Goal: Check status: Check status

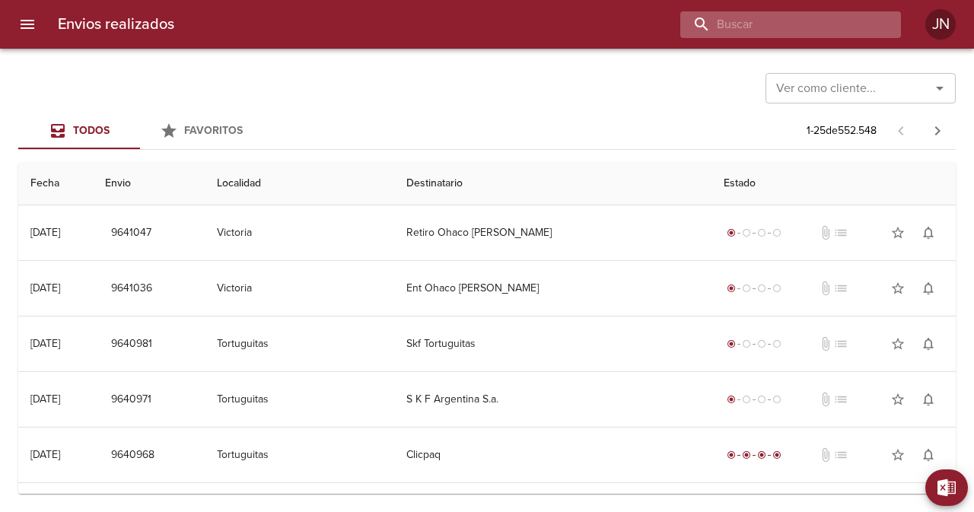
click at [808, 18] on input "buscar" at bounding box center [777, 24] width 195 height 27
type input "273119"
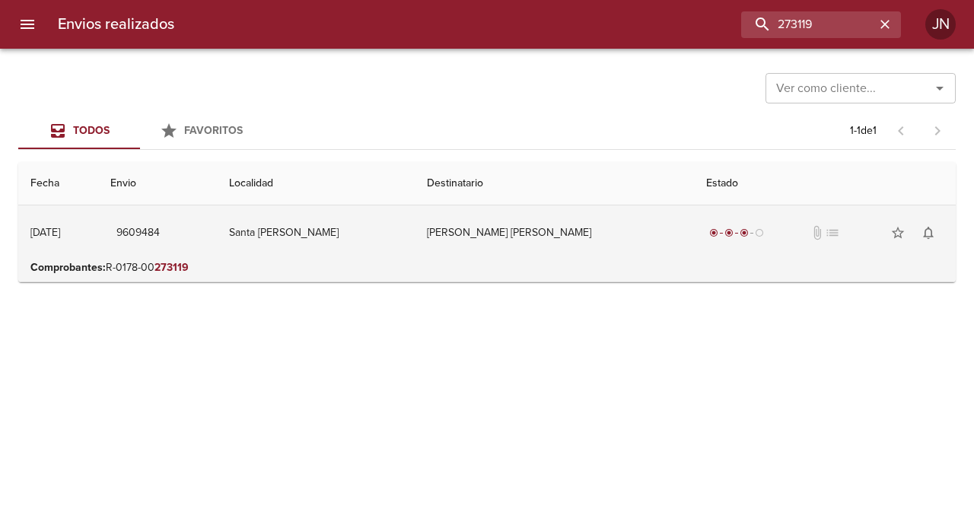
click at [521, 241] on td "[PERSON_NAME] [PERSON_NAME]" at bounding box center [554, 232] width 279 height 55
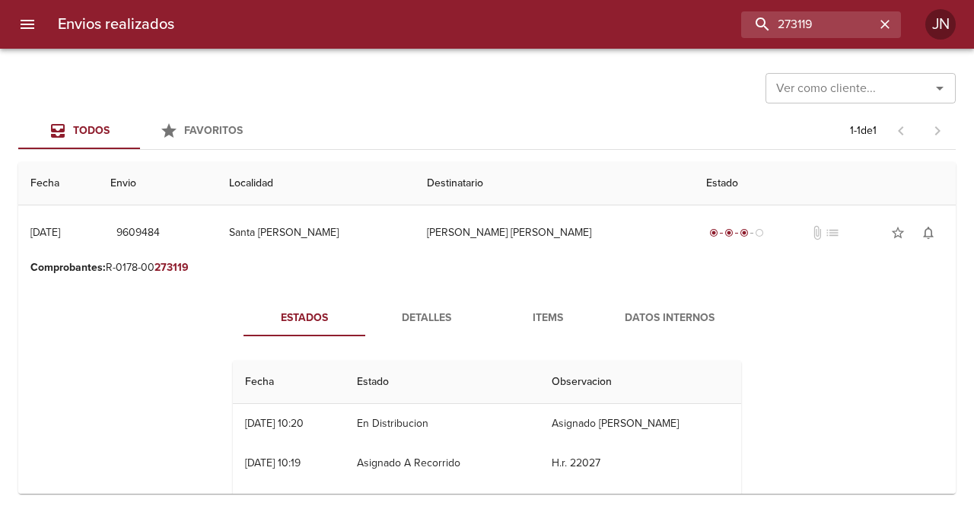
click at [400, 320] on span "Detalles" at bounding box center [426, 318] width 104 height 19
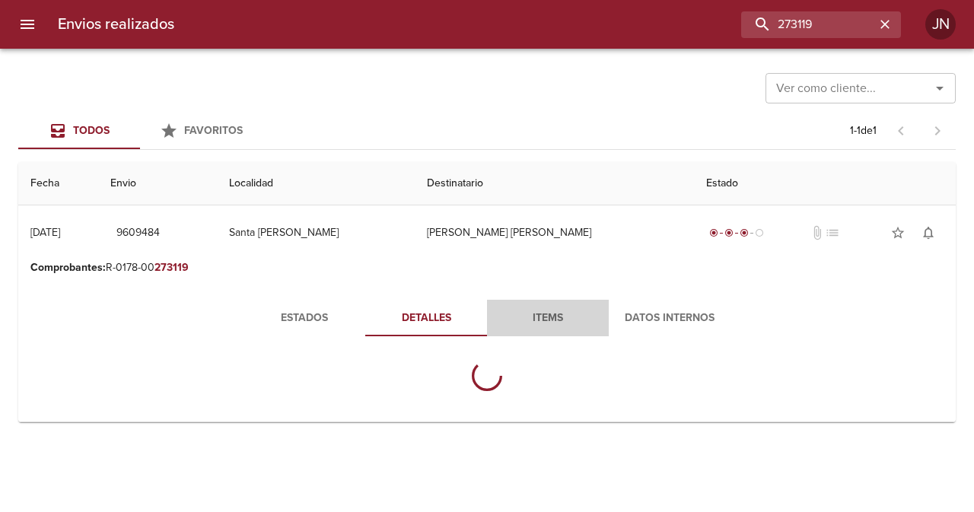
click at [559, 317] on span "Items" at bounding box center [548, 318] width 104 height 19
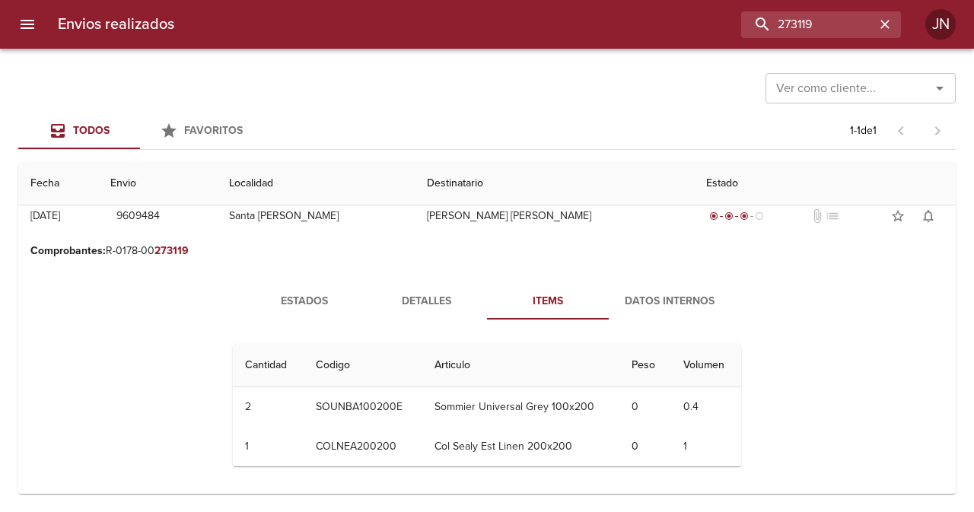
scroll to position [21, 0]
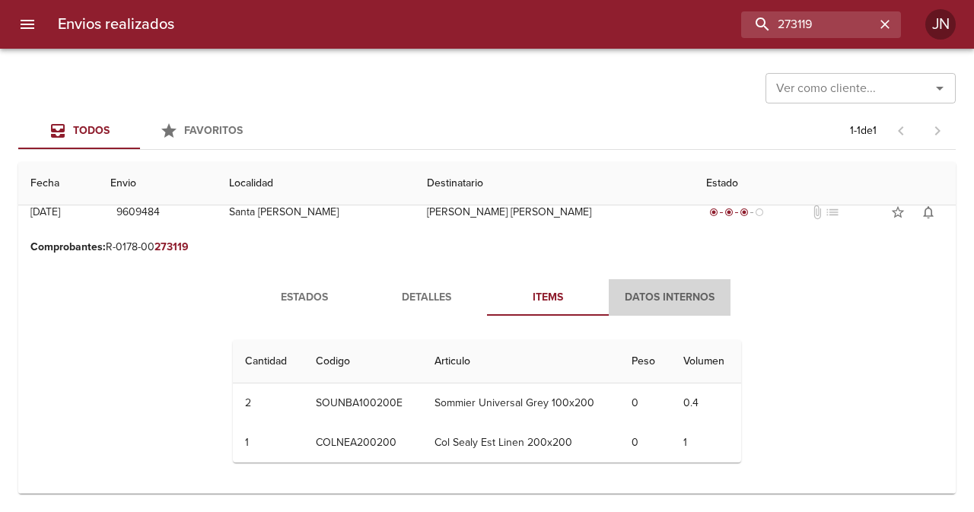
click at [642, 301] on span "Datos Internos" at bounding box center [670, 297] width 104 height 19
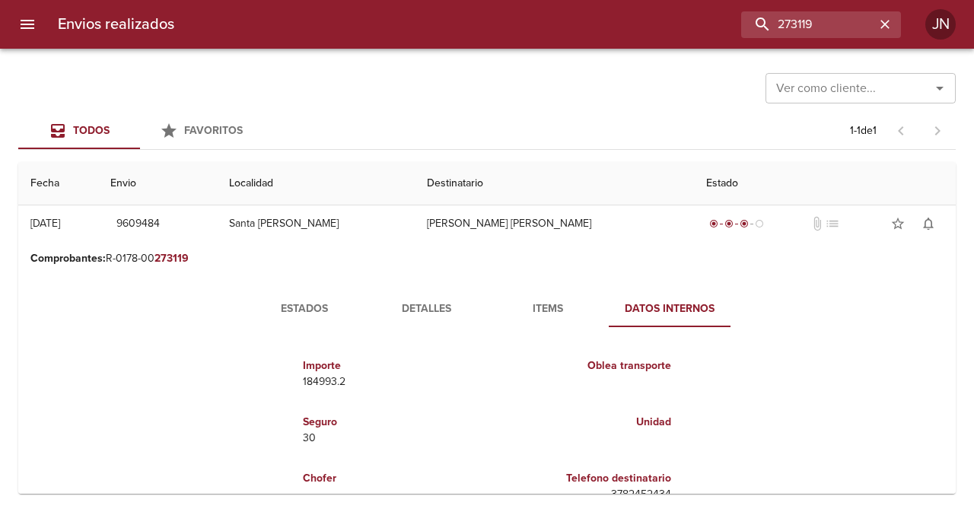
scroll to position [0, 0]
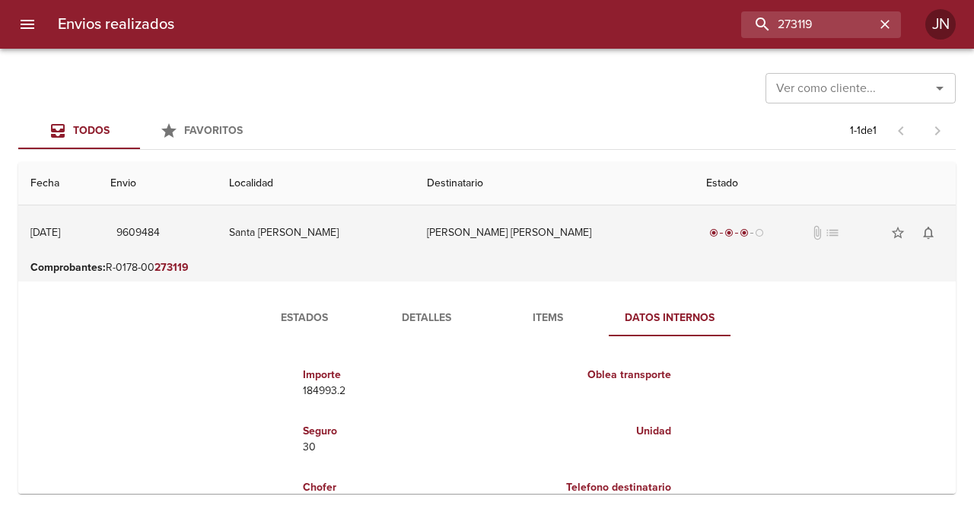
click at [482, 228] on td "[PERSON_NAME] [PERSON_NAME]" at bounding box center [554, 232] width 279 height 55
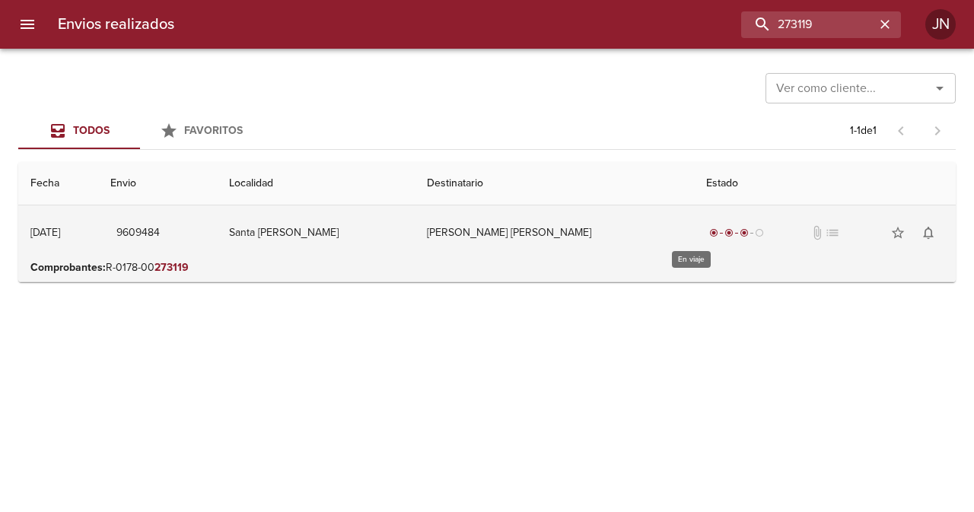
click at [709, 234] on span "radio_button_checked" at bounding box center [713, 232] width 9 height 9
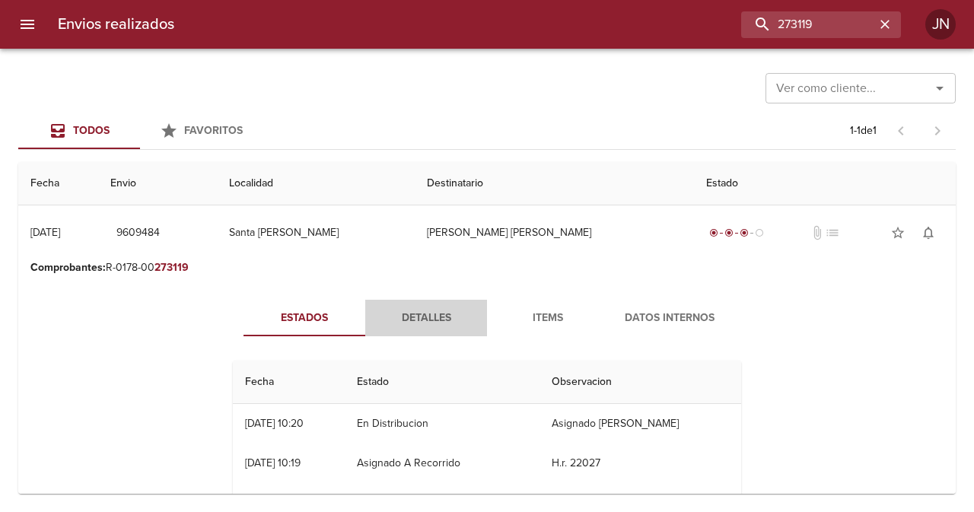
click at [426, 317] on span "Detalles" at bounding box center [426, 318] width 104 height 19
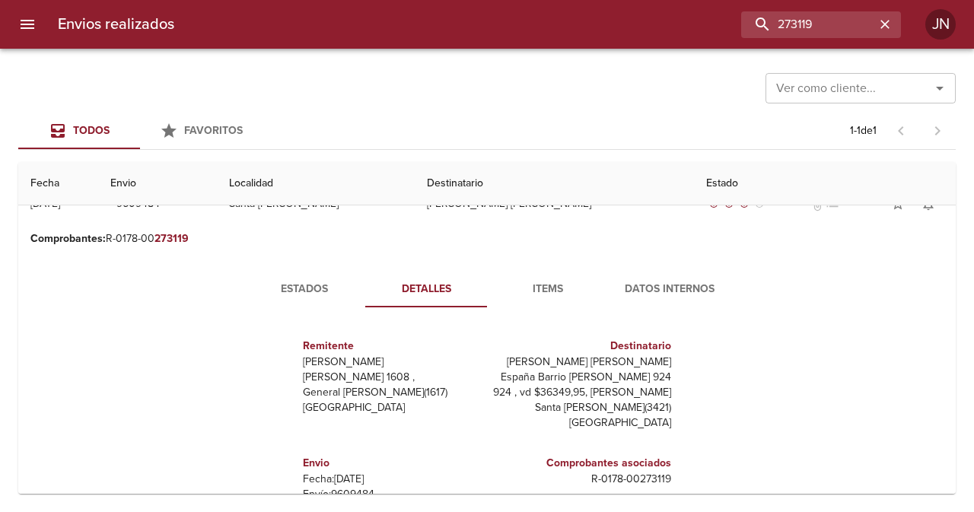
scroll to position [26, 0]
